Goal: Task Accomplishment & Management: Complete application form

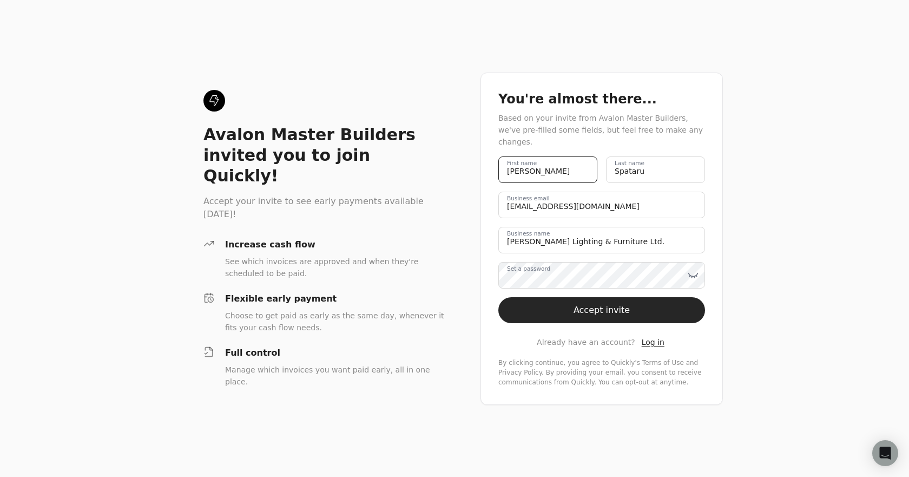
click at [552, 171] on name "[PERSON_NAME]" at bounding box center [547, 169] width 99 height 27
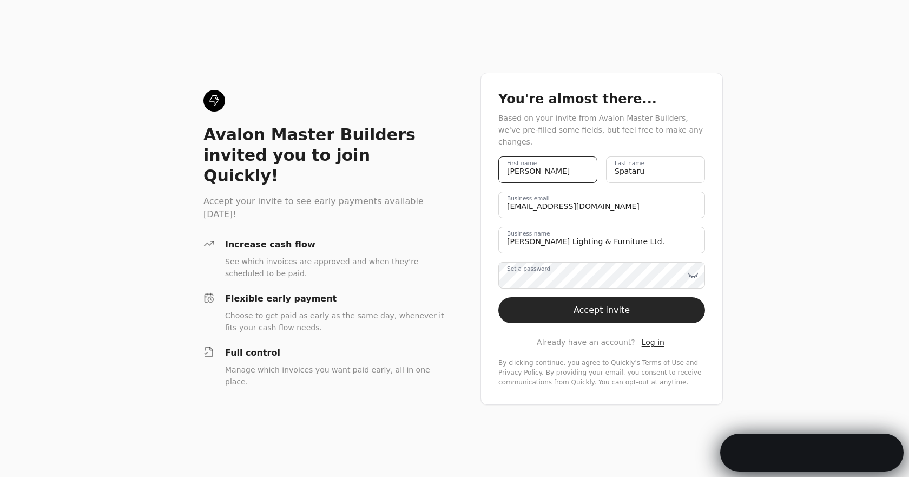
drag, startPoint x: 567, startPoint y: 168, endPoint x: 495, endPoint y: 168, distance: 72.0
click at [498, 168] on name "[PERSON_NAME]" at bounding box center [547, 169] width 99 height 27
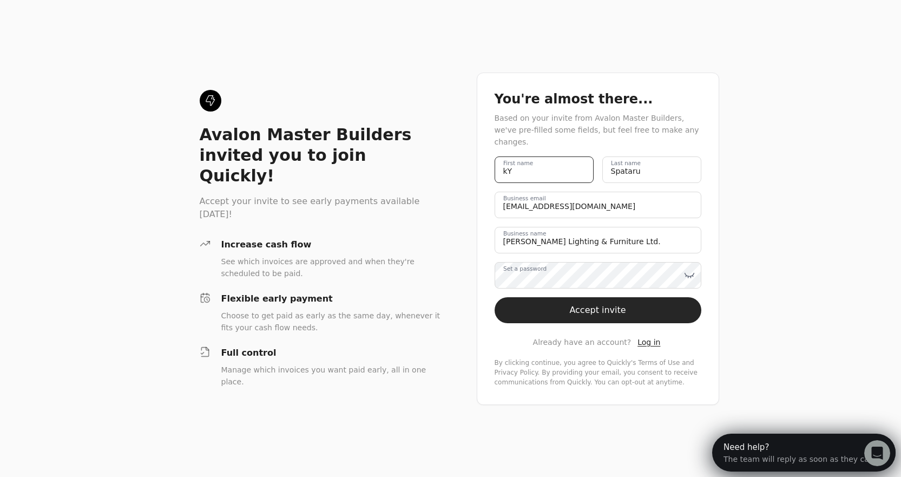
type name "k"
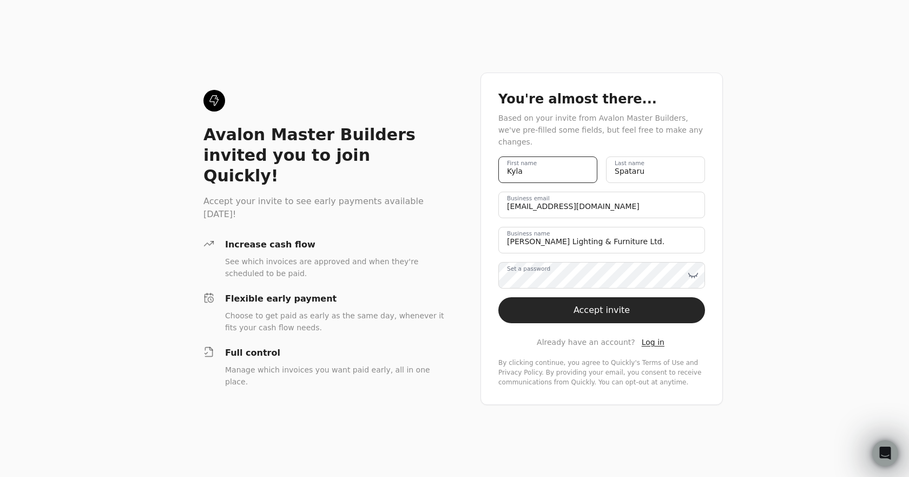
type name "Kyla"
drag, startPoint x: 658, startPoint y: 165, endPoint x: 556, endPoint y: 160, distance: 101.9
click at [556, 160] on div "[PERSON_NAME] First name [PERSON_NAME] Last name" at bounding box center [601, 169] width 207 height 27
type name "Weening"
click at [690, 270] on icon at bounding box center [693, 275] width 11 height 11
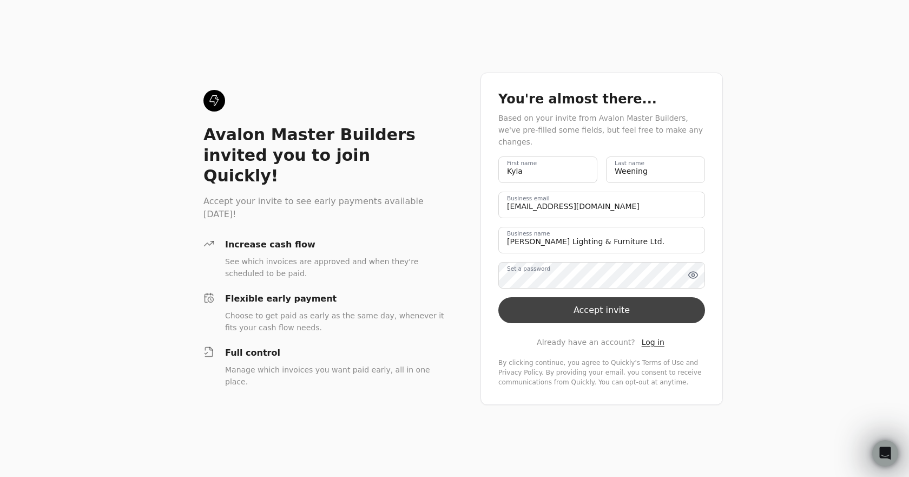
click at [617, 306] on button "Accept invite" at bounding box center [601, 310] width 207 height 26
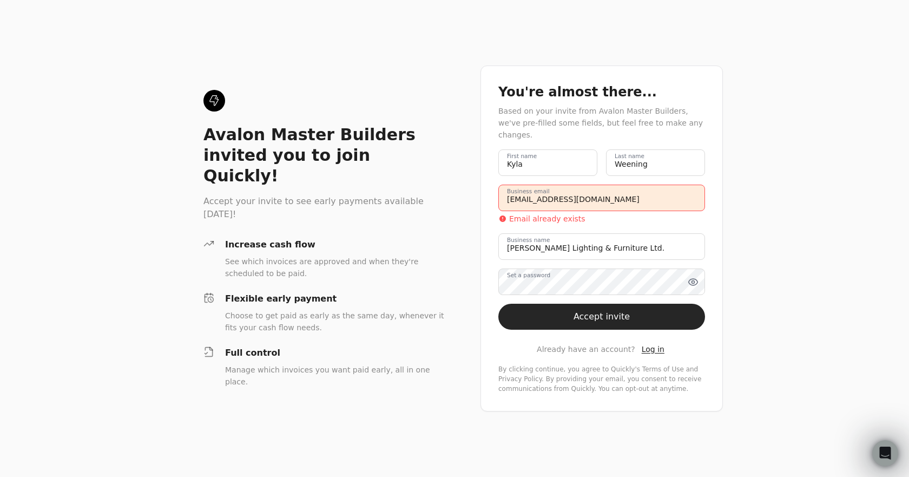
click at [586, 213] on div "Email already exists" at bounding box center [601, 218] width 207 height 11
click at [587, 201] on email "[EMAIL_ADDRESS][DOMAIN_NAME]" at bounding box center [601, 198] width 207 height 27
click at [588, 310] on button "Accept invite" at bounding box center [601, 317] width 207 height 26
click at [654, 350] on div "[PERSON_NAME] First name [PERSON_NAME] Last name [EMAIL_ADDRESS][DOMAIN_NAME] B…" at bounding box center [601, 271] width 207 height 244
click at [654, 345] on span "Log in" at bounding box center [653, 349] width 23 height 9
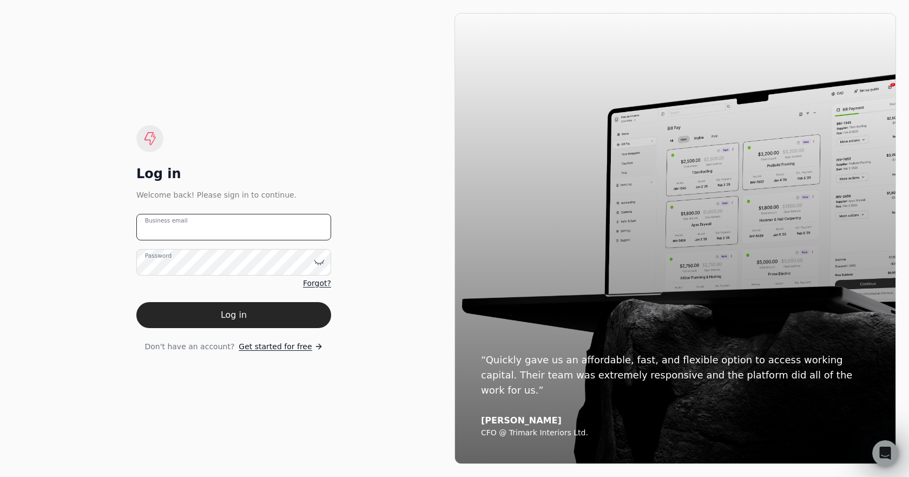
click at [170, 233] on email "Business email" at bounding box center [233, 227] width 195 height 27
type email "[EMAIL_ADDRESS][DOMAIN_NAME]"
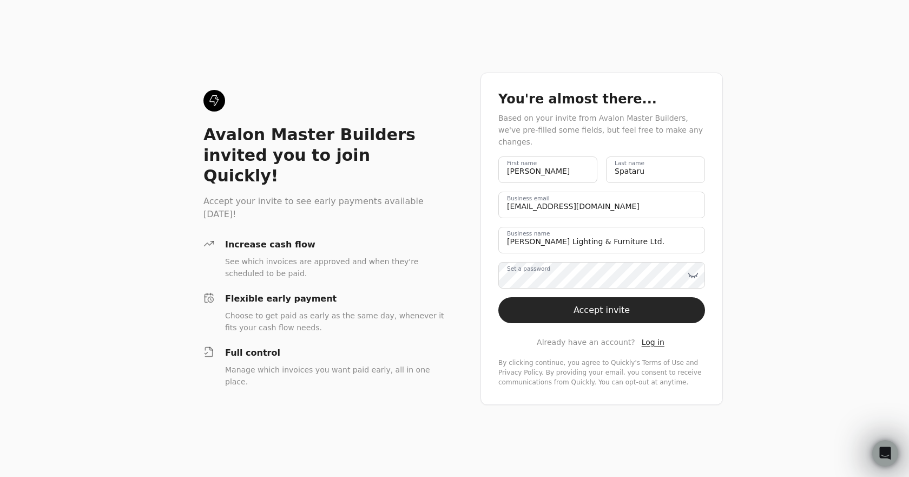
click at [483, 241] on div "You're almost there... Based on your invite from Avalon Master Builders, we've …" at bounding box center [602, 239] width 242 height 332
drag, startPoint x: 561, startPoint y: 163, endPoint x: 461, endPoint y: 161, distance: 99.6
click at [461, 161] on div "Avalon Master Builders invited you to join Quickly! Accept your invite to see e…" at bounding box center [454, 238] width 909 height 477
type name "Kyla"
drag, startPoint x: 677, startPoint y: 169, endPoint x: 585, endPoint y: 169, distance: 92.6
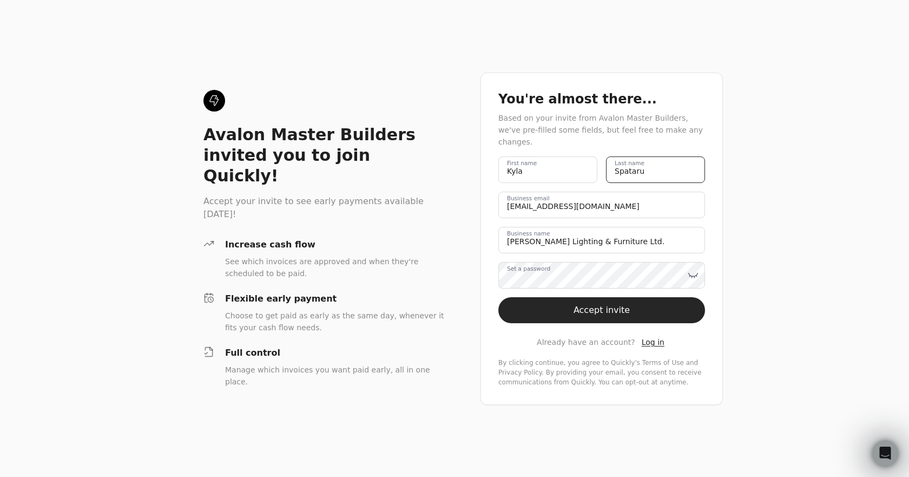
click at [585, 169] on div "[PERSON_NAME] First name [PERSON_NAME] Last name" at bounding box center [601, 169] width 207 height 27
type name "Weening"
click at [537, 267] on label "Set a password" at bounding box center [528, 268] width 43 height 9
click at [698, 273] on icon at bounding box center [693, 274] width 9 height 3
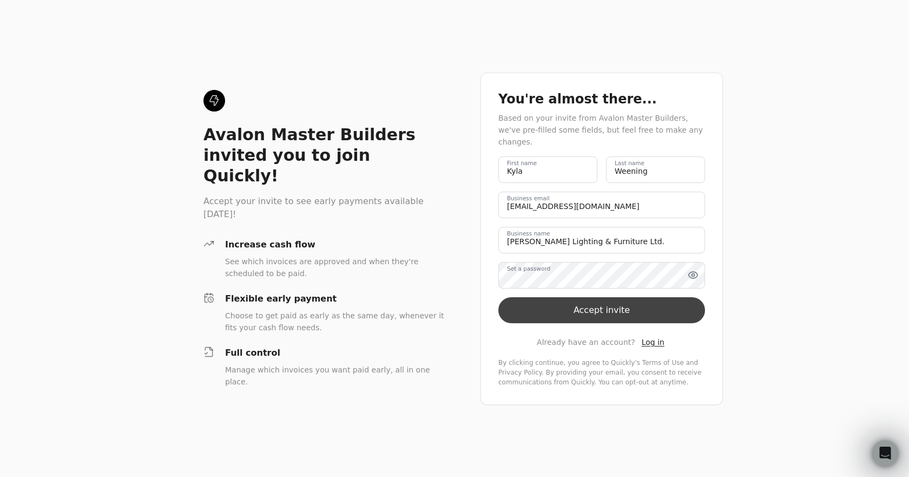
click at [622, 301] on button "Accept invite" at bounding box center [601, 310] width 207 height 26
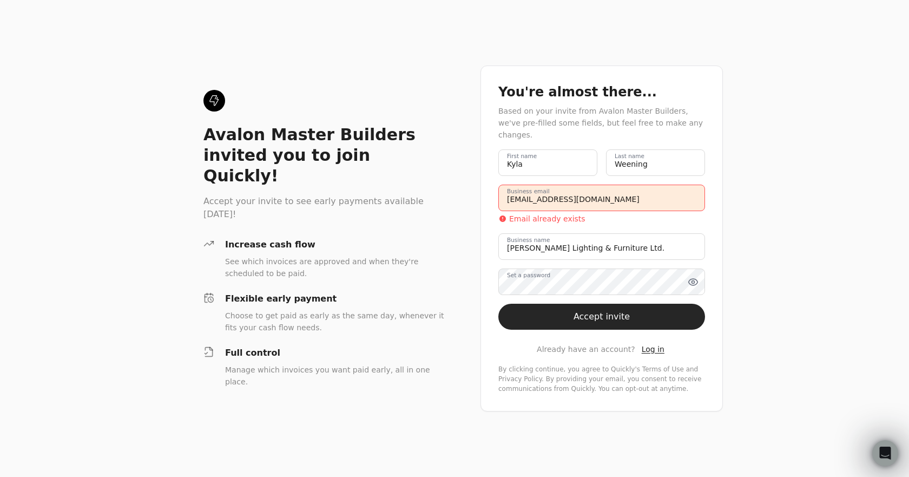
click at [559, 191] on email "[EMAIL_ADDRESS][DOMAIN_NAME]" at bounding box center [601, 198] width 207 height 27
click at [535, 213] on p "Email already exists" at bounding box center [547, 218] width 76 height 11
